Goal: Check status: Check status

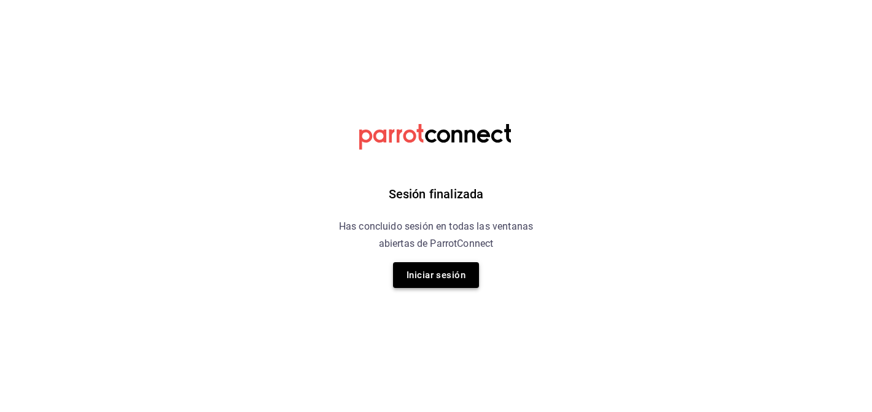
click at [430, 266] on button "Iniciar sesión" at bounding box center [436, 275] width 86 height 26
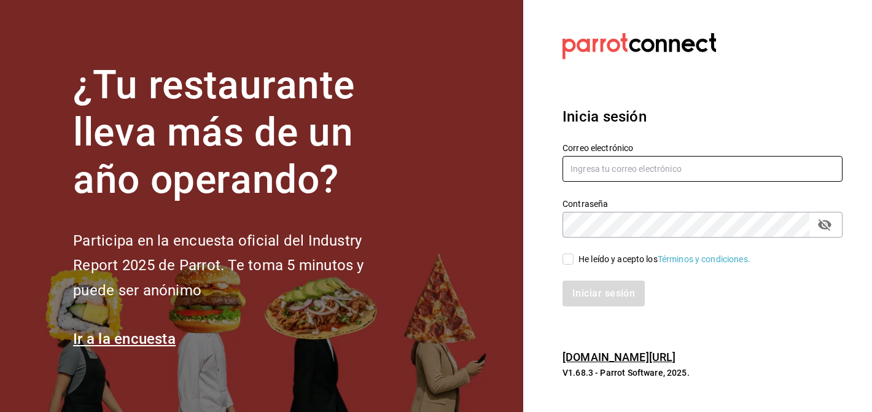
click at [598, 165] on input "text" at bounding box center [703, 169] width 280 height 26
type input "moisesvillalobosarroyo@gmail.com"
click at [566, 259] on input "He leído y acepto los Términos y condiciones." at bounding box center [568, 259] width 11 height 11
checkbox input "true"
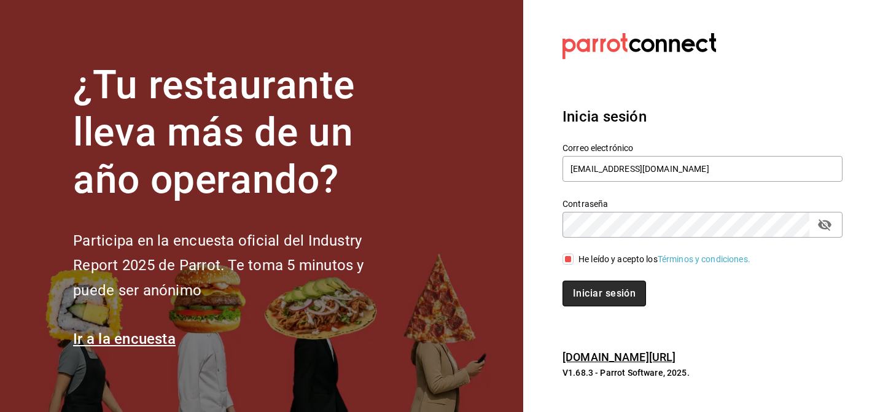
click at [579, 286] on button "Iniciar sesión" at bounding box center [605, 294] width 84 height 26
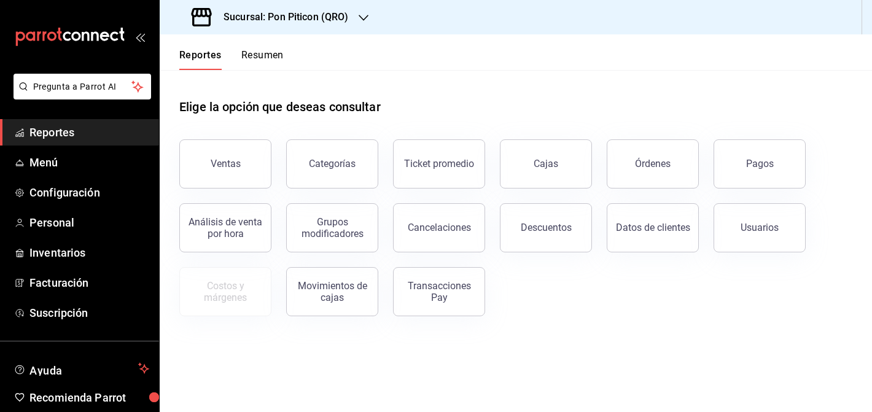
click at [273, 48] on div "Reportes Resumen" at bounding box center [222, 52] width 124 height 36
click at [271, 55] on button "Resumen" at bounding box center [262, 59] width 42 height 21
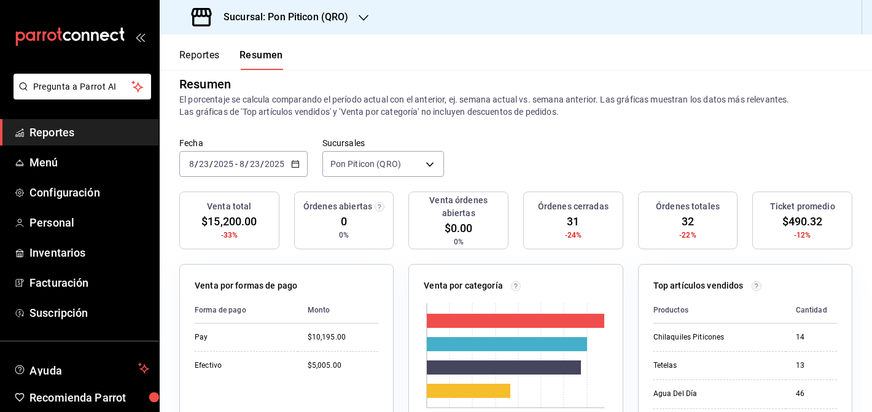
scroll to position [13, 0]
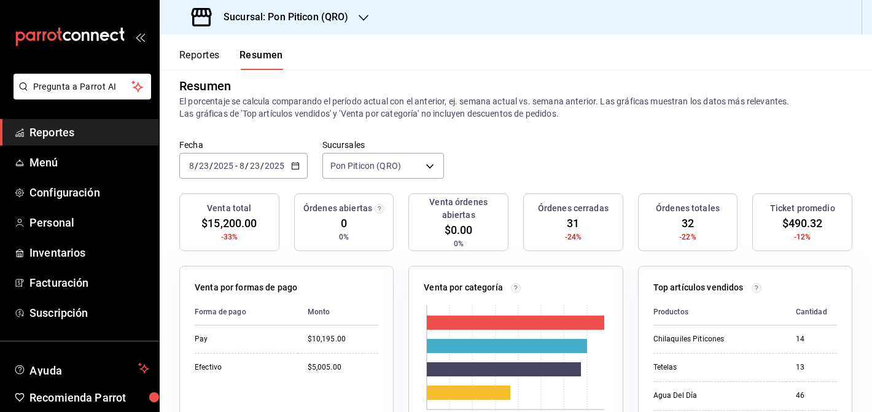
click at [294, 158] on div "[DATE] [DATE] - [DATE] [DATE]" at bounding box center [243, 166] width 128 height 26
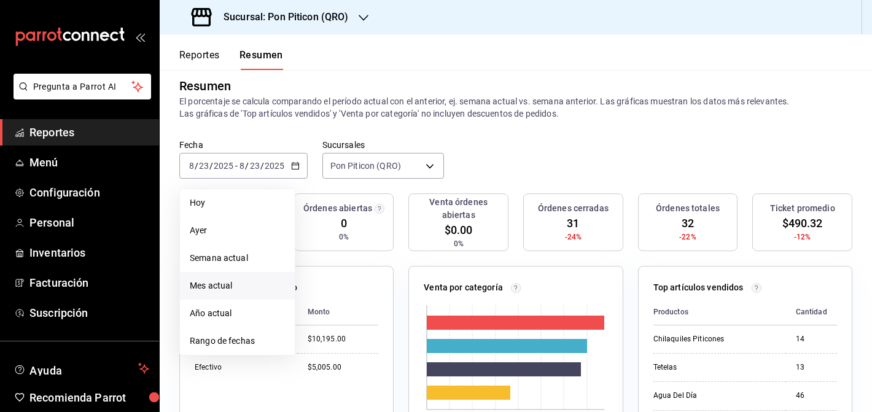
click at [221, 278] on li "Mes actual" at bounding box center [237, 286] width 115 height 28
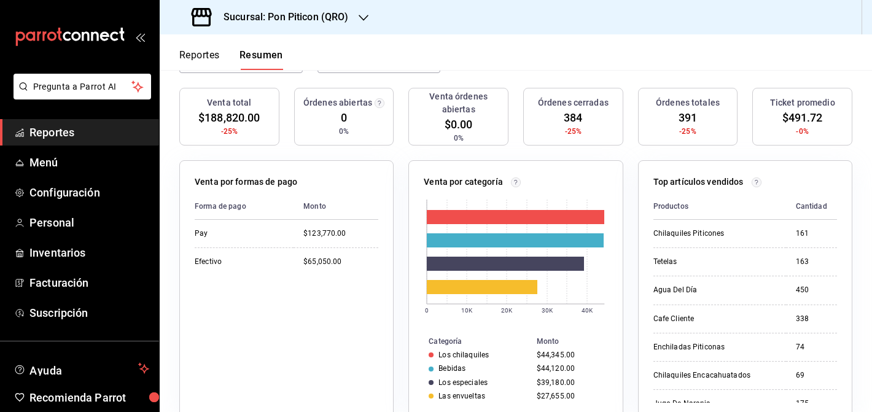
scroll to position [0, 0]
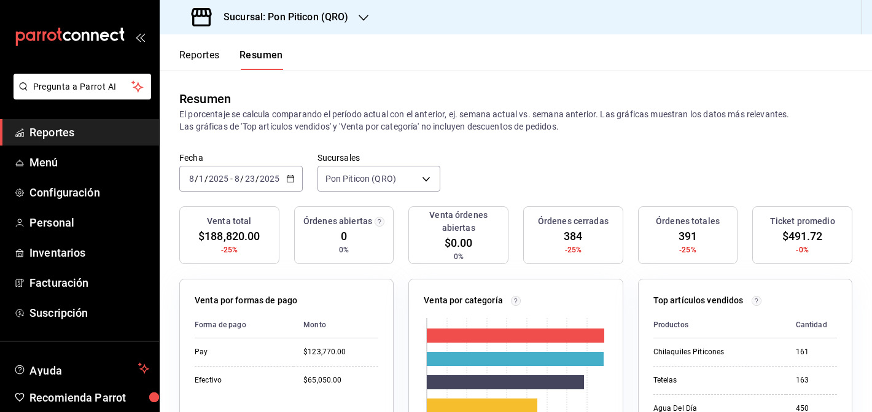
click at [301, 21] on h3 "Sucursal: Pon Piticon (QRO)" at bounding box center [281, 17] width 135 height 15
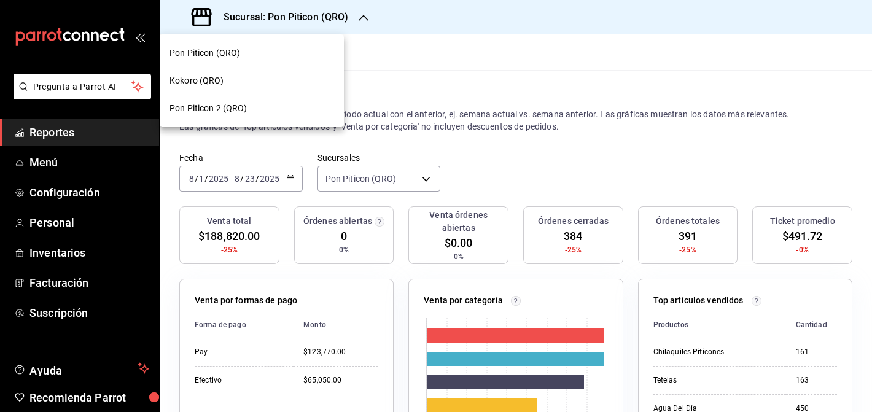
click at [217, 70] on div "Kokoro (QRO)" at bounding box center [252, 81] width 184 height 28
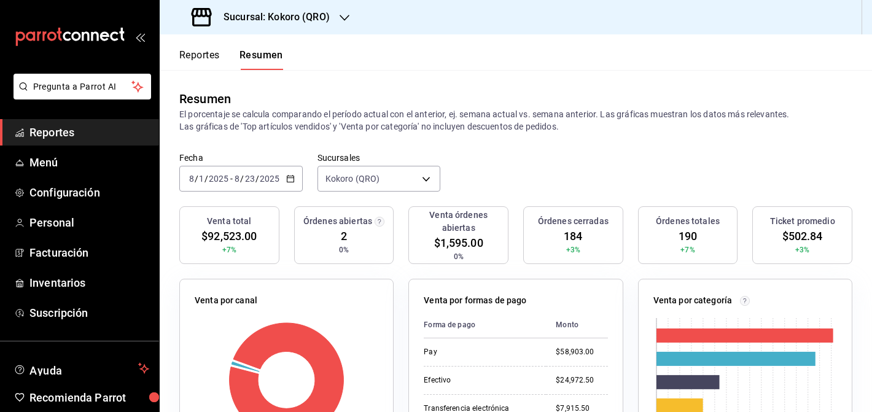
click at [337, 18] on div "Sucursal: Kokoro (QRO)" at bounding box center [262, 17] width 185 height 34
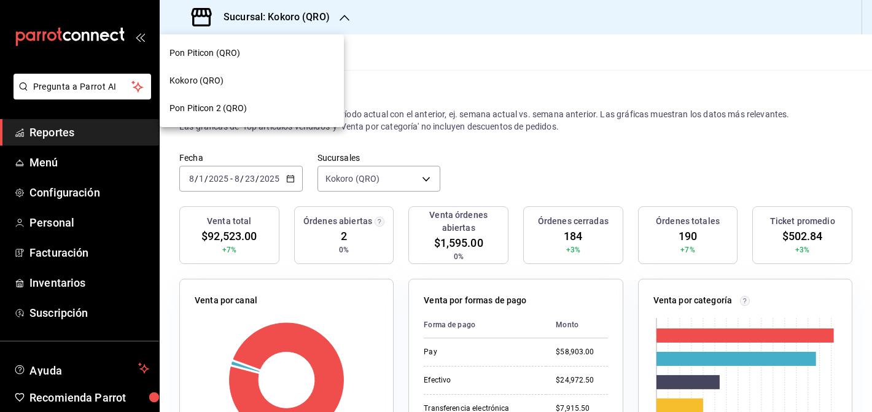
click at [288, 107] on div "Pon Piticon 2 (QRO)" at bounding box center [252, 108] width 165 height 13
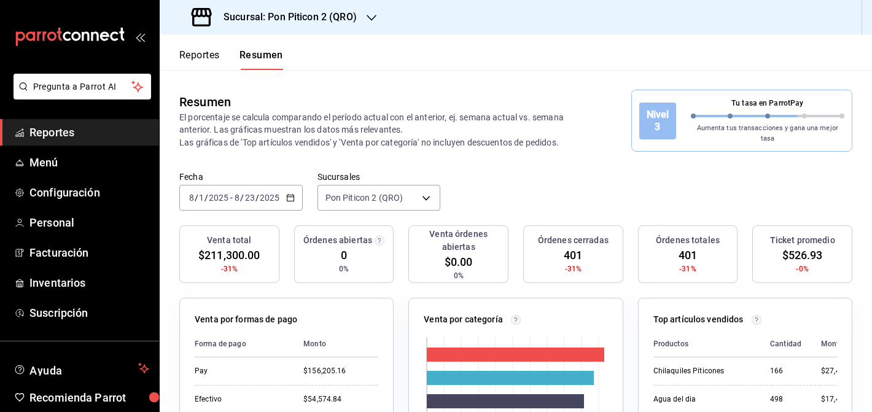
click at [291, 193] on icon "button" at bounding box center [290, 197] width 9 height 9
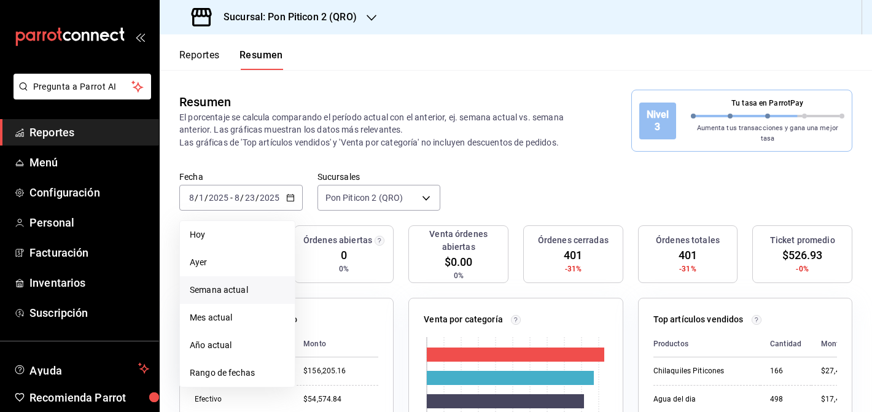
click at [249, 292] on li "Semana actual" at bounding box center [237, 290] width 115 height 28
